Goal: Task Accomplishment & Management: Complete application form

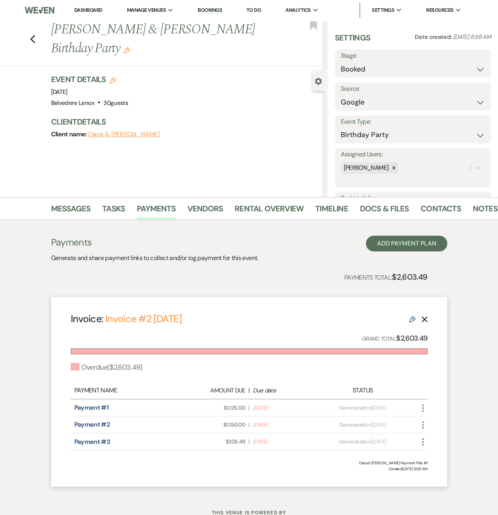
select select "6"
select select "4"
click at [256, 212] on link "Rental Overview" at bounding box center [269, 210] width 69 height 17
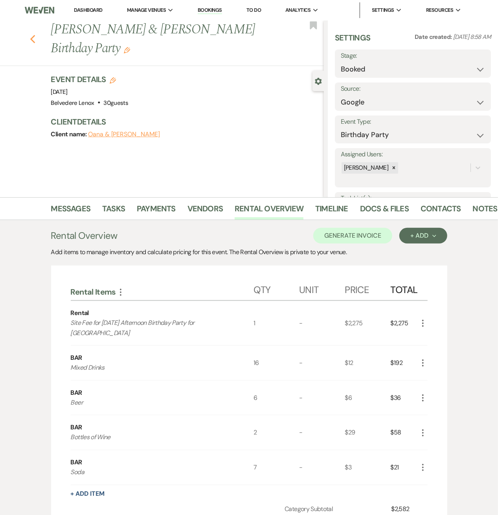
click at [35, 35] on use "button" at bounding box center [32, 39] width 5 height 9
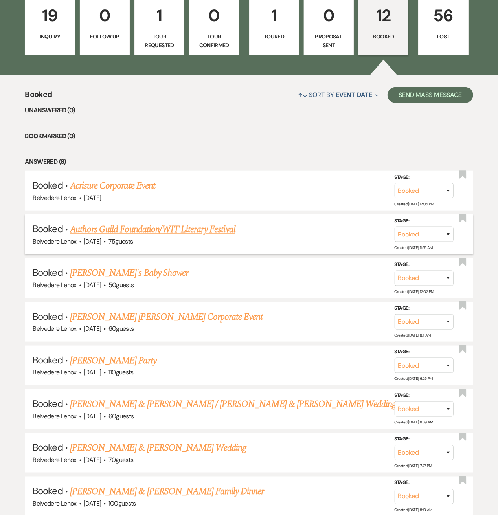
scroll to position [314, 0]
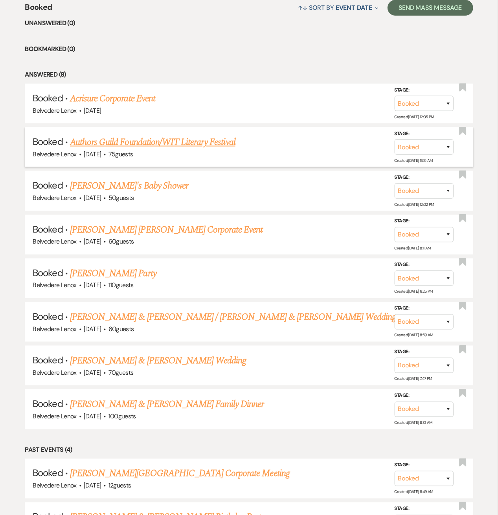
click at [161, 143] on link "Authors Guild Foundation/WIT Literary Festival" at bounding box center [152, 142] width 165 height 14
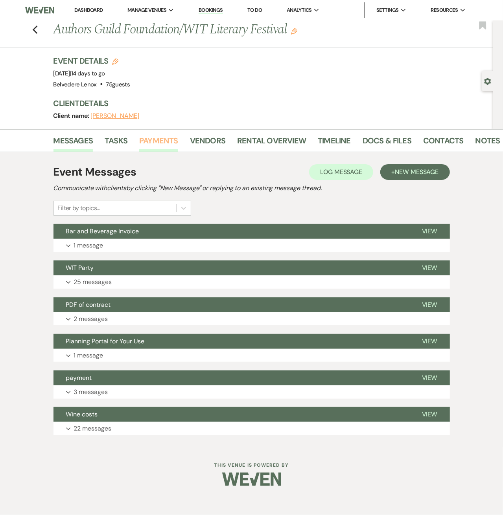
click at [163, 141] on link "Payments" at bounding box center [158, 142] width 39 height 17
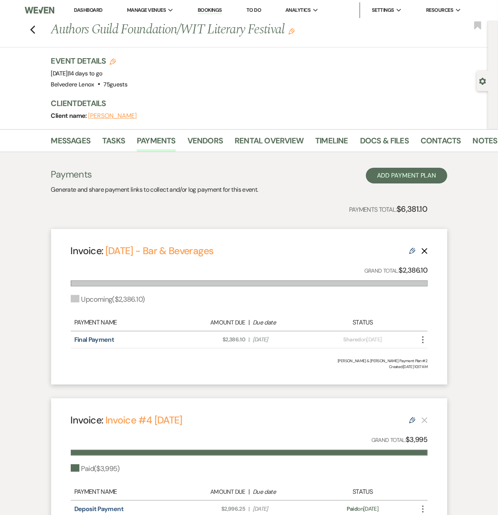
click at [421, 340] on icon "More" at bounding box center [422, 339] width 9 height 9
click at [87, 338] on link "Final Payment" at bounding box center [94, 340] width 40 height 8
click at [34, 31] on use "button" at bounding box center [32, 30] width 5 height 9
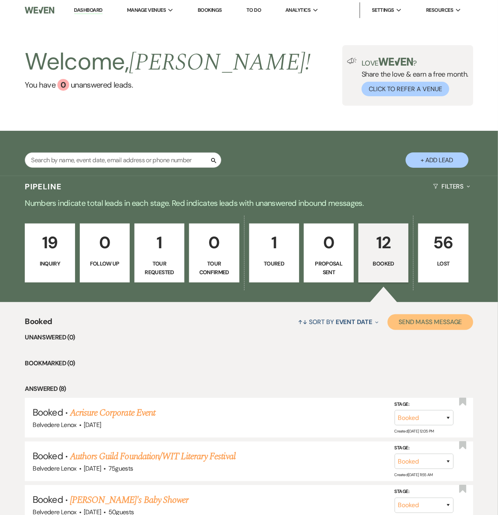
click at [393, 321] on button "Send Mass Message" at bounding box center [431, 322] width 86 height 16
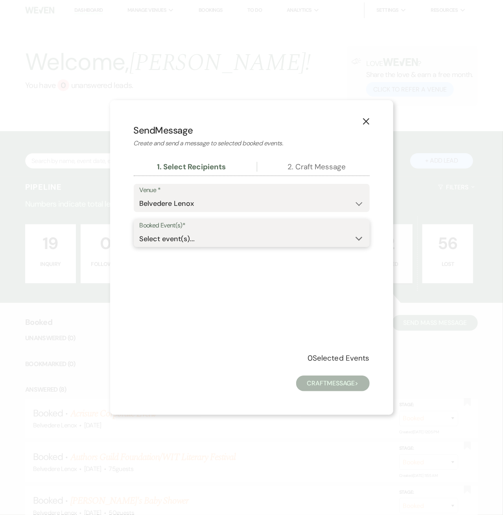
click at [226, 244] on div "Select event(s)... Expand" at bounding box center [252, 238] width 224 height 15
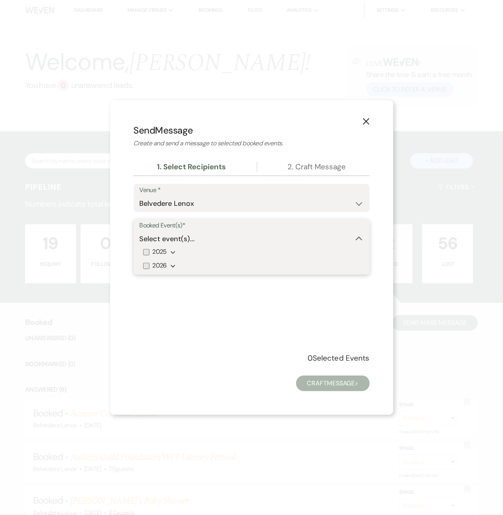
click at [226, 244] on div "Select event(s)... Collapse" at bounding box center [252, 238] width 224 height 15
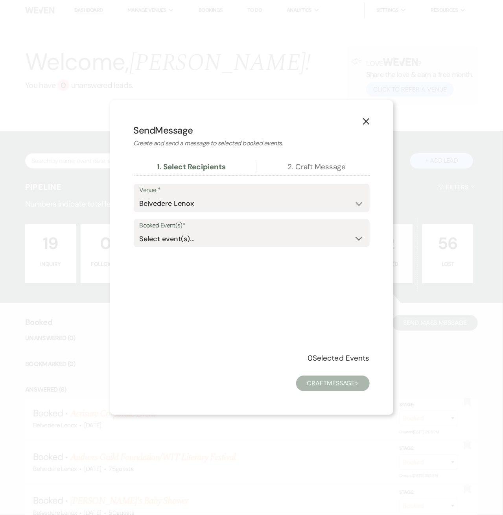
click at [364, 125] on icon "X" at bounding box center [365, 121] width 7 height 7
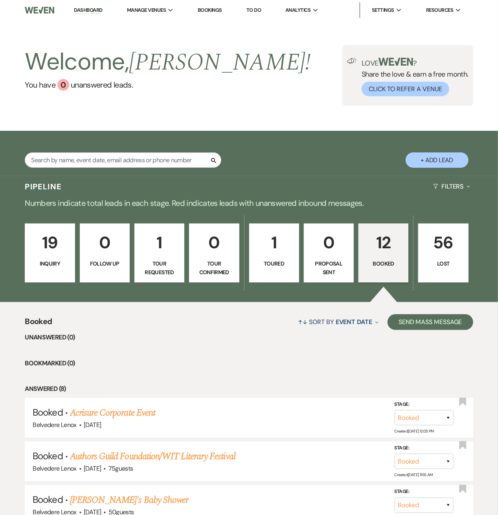
click at [425, 165] on button "+ Add Lead" at bounding box center [437, 160] width 63 height 15
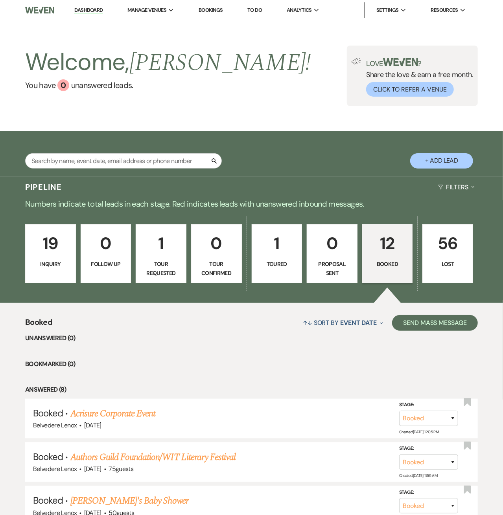
select select "835"
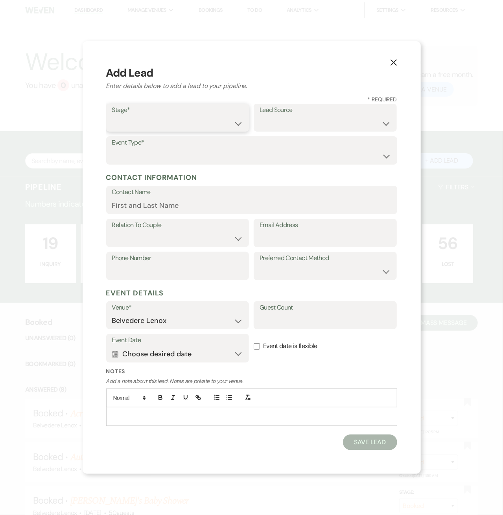
click at [185, 125] on select "Inquiry Follow Up Tour Requested Tour Confirmed Toured Proposal Sent Booked Lost" at bounding box center [177, 123] width 131 height 15
select select "1"
click at [112, 116] on select "Inquiry Follow Up Tour Requested Tour Confirmed Toured Proposal Sent Booked Lost" at bounding box center [177, 123] width 131 height 15
click at [286, 121] on select "Weven Venue Website Instagram Facebook Pinterest Google The Knot Wedding Wire H…" at bounding box center [324, 123] width 131 height 15
select select "20"
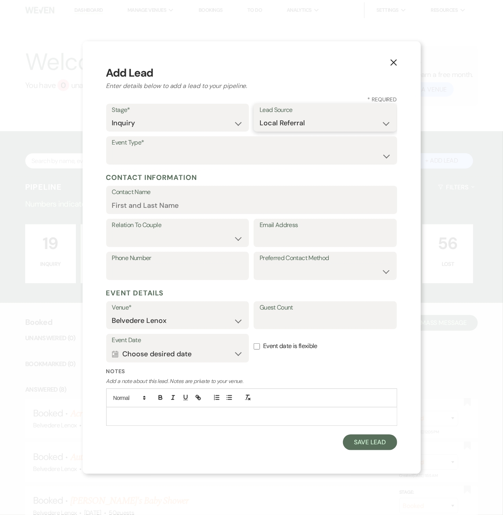
click at [259, 116] on select "Weven Venue Website Instagram Facebook Pinterest Google The Knot Wedding Wire H…" at bounding box center [324, 123] width 131 height 15
click at [146, 156] on select "Wedding Anniversary Party Baby Shower Bachelorette / Bachelor Party Birthday Pa…" at bounding box center [251, 156] width 279 height 15
select select "7"
click at [112, 149] on select "Wedding Anniversary Party Baby Shower Bachelorette / Bachelor Party Birthday Pa…" at bounding box center [251, 156] width 279 height 15
click at [134, 206] on input "Contact Name" at bounding box center [251, 205] width 279 height 15
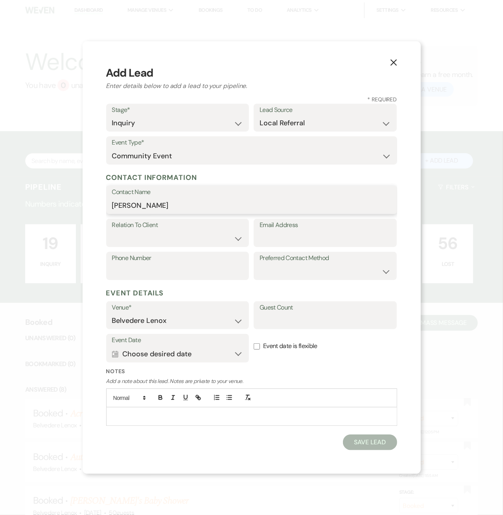
type input "[PERSON_NAME]"
click at [125, 236] on select "Client Event Planner Parent of Client Family Member Friend Other" at bounding box center [177, 238] width 131 height 15
select select "1"
click at [112, 231] on select "Client Event Planner Parent of Client Family Member Friend Other" at bounding box center [177, 238] width 131 height 15
click at [320, 242] on input "Email Address" at bounding box center [324, 238] width 131 height 15
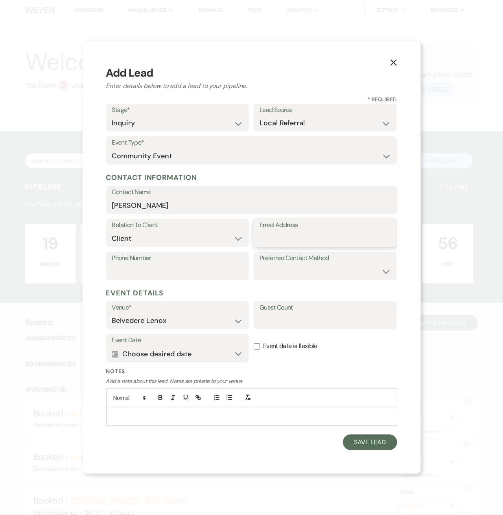
paste input "[EMAIL_ADDRESS][DOMAIN_NAME]"
type input "[EMAIL_ADDRESS][DOMAIN_NAME]"
click at [132, 270] on input "Phone Number" at bounding box center [177, 271] width 131 height 15
paste input "[PHONE_NUMBER]"
type input "[PHONE_NUMBER]"
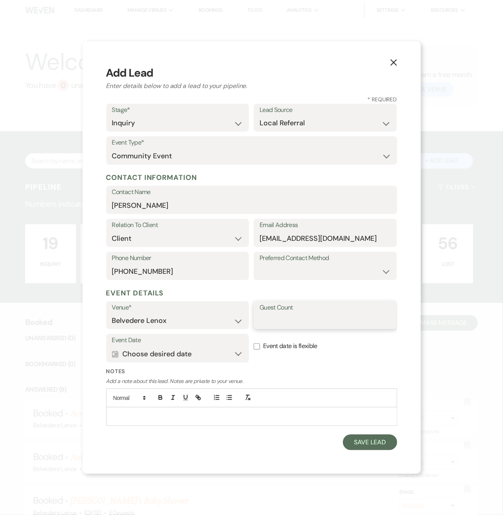
click at [280, 317] on input "Guest Count" at bounding box center [324, 320] width 131 height 15
type input "280"
click at [256, 349] on input "Event date is flexible" at bounding box center [257, 347] width 6 height 6
checkbox input "true"
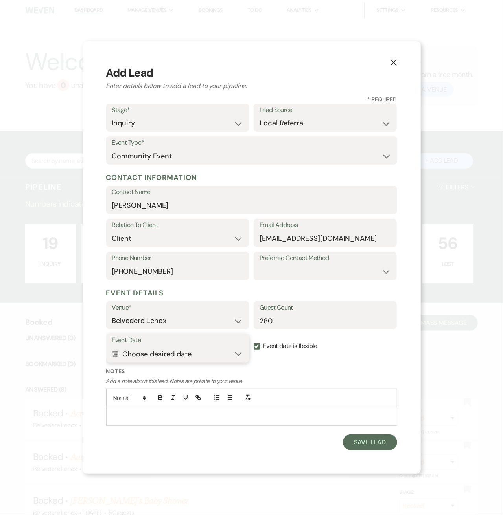
click at [241, 349] on button "Calendar Choose desired date Expand" at bounding box center [177, 354] width 131 height 16
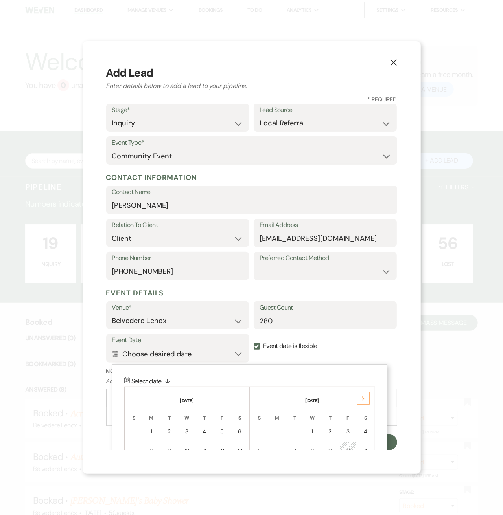
click at [364, 401] on icon "Next" at bounding box center [363, 399] width 4 height 5
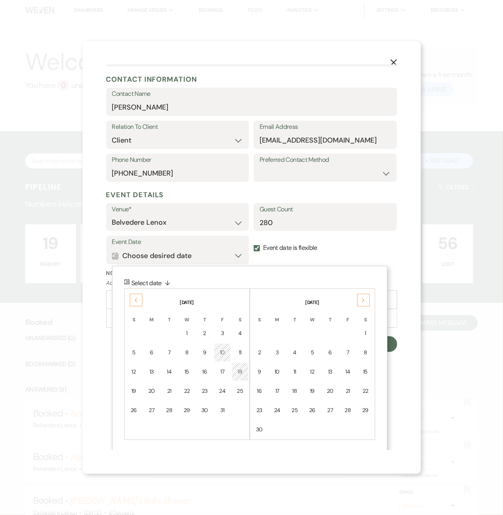
click at [359, 299] on div "Next" at bounding box center [363, 300] width 13 height 13
click at [360, 299] on div "Next" at bounding box center [363, 300] width 13 height 13
click at [365, 353] on div "10" at bounding box center [365, 353] width 7 height 8
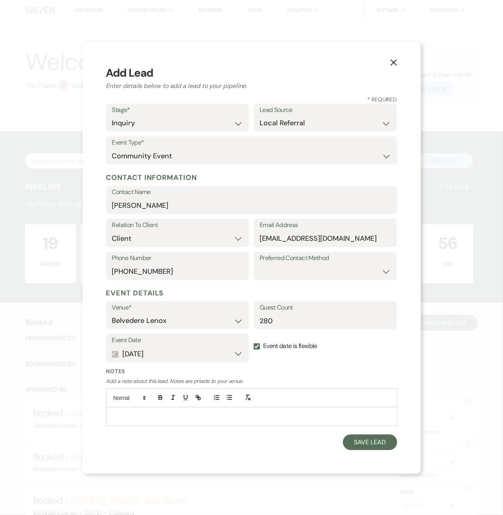
scroll to position [0, 0]
click at [134, 417] on p at bounding box center [251, 416] width 278 height 9
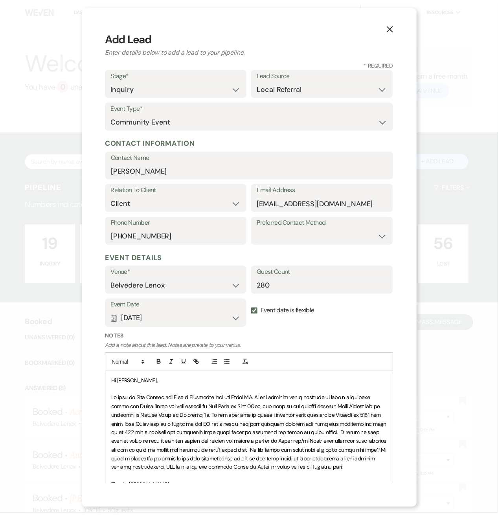
scroll to position [96, 0]
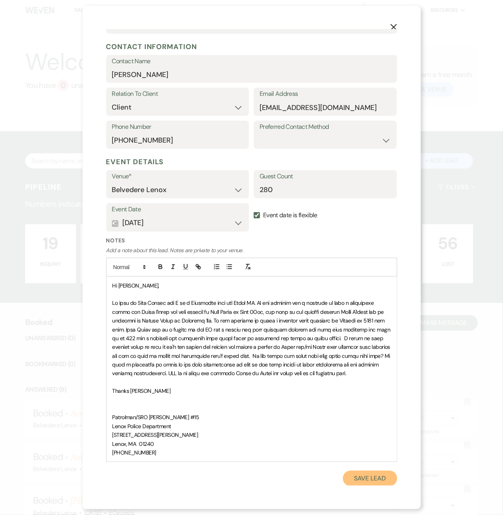
click at [365, 474] on button "Save Lead" at bounding box center [370, 479] width 54 height 16
